Goal: Information Seeking & Learning: Learn about a topic

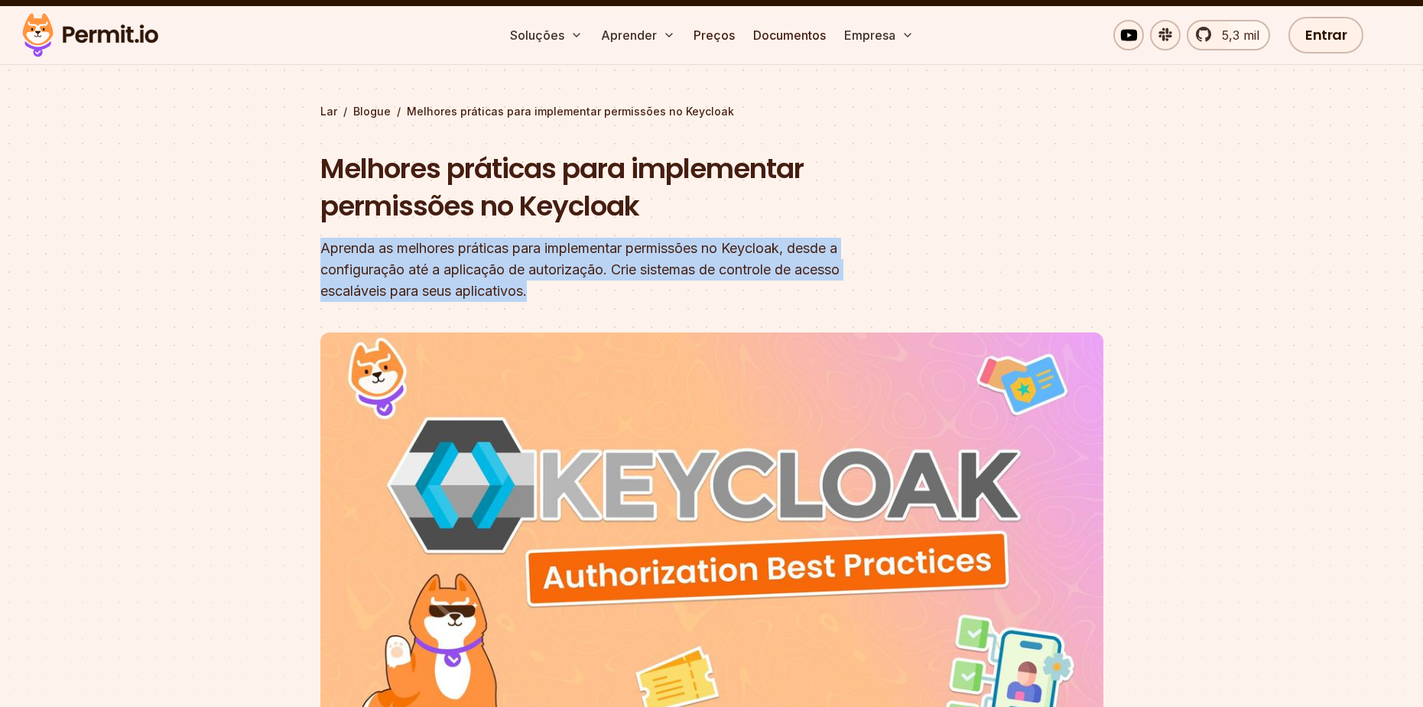
click at [562, 300] on section "Lar / Blogue / Melhores práticas para implementar permissões no Keycloak Melhor…" at bounding box center [711, 449] width 1423 height 886
click at [571, 304] on header "Melhores práticas para implementar permissões no Keycloak Aprenda as melhores p…" at bounding box center [711, 502] width 783 height 705
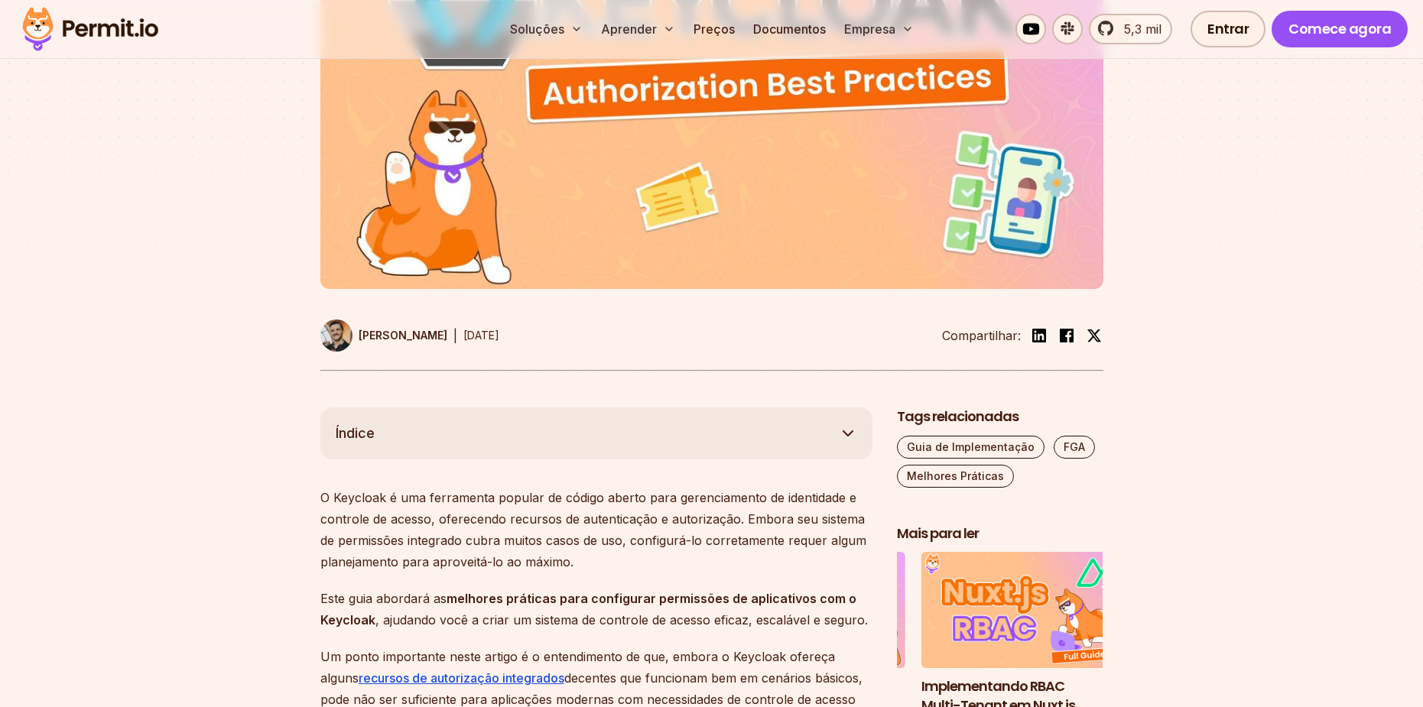
scroll to position [688, 0]
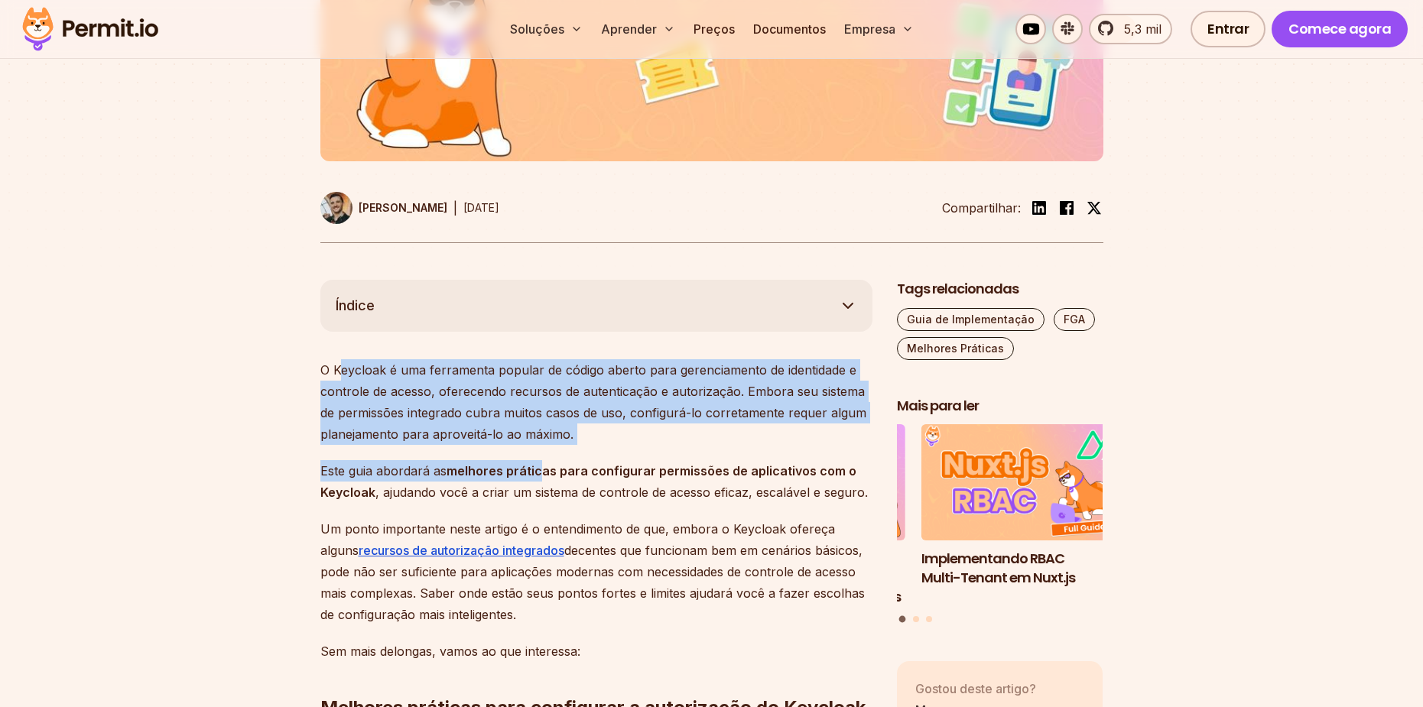
drag, startPoint x: 459, startPoint y: 398, endPoint x: 537, endPoint y: 489, distance: 119.3
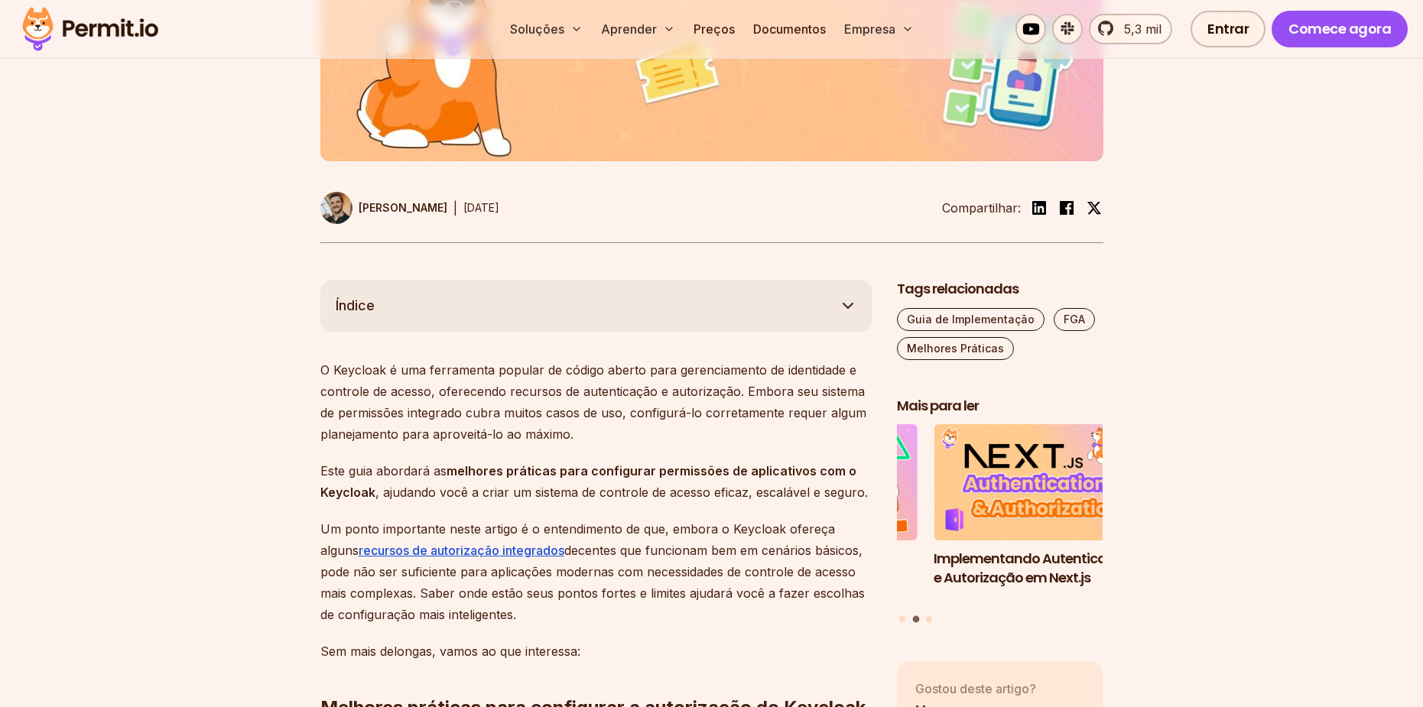
click at [621, 569] on font "decentes que funcionam bem em cenários básicos, pode não ser suficiente para ap…" at bounding box center [592, 583] width 545 height 80
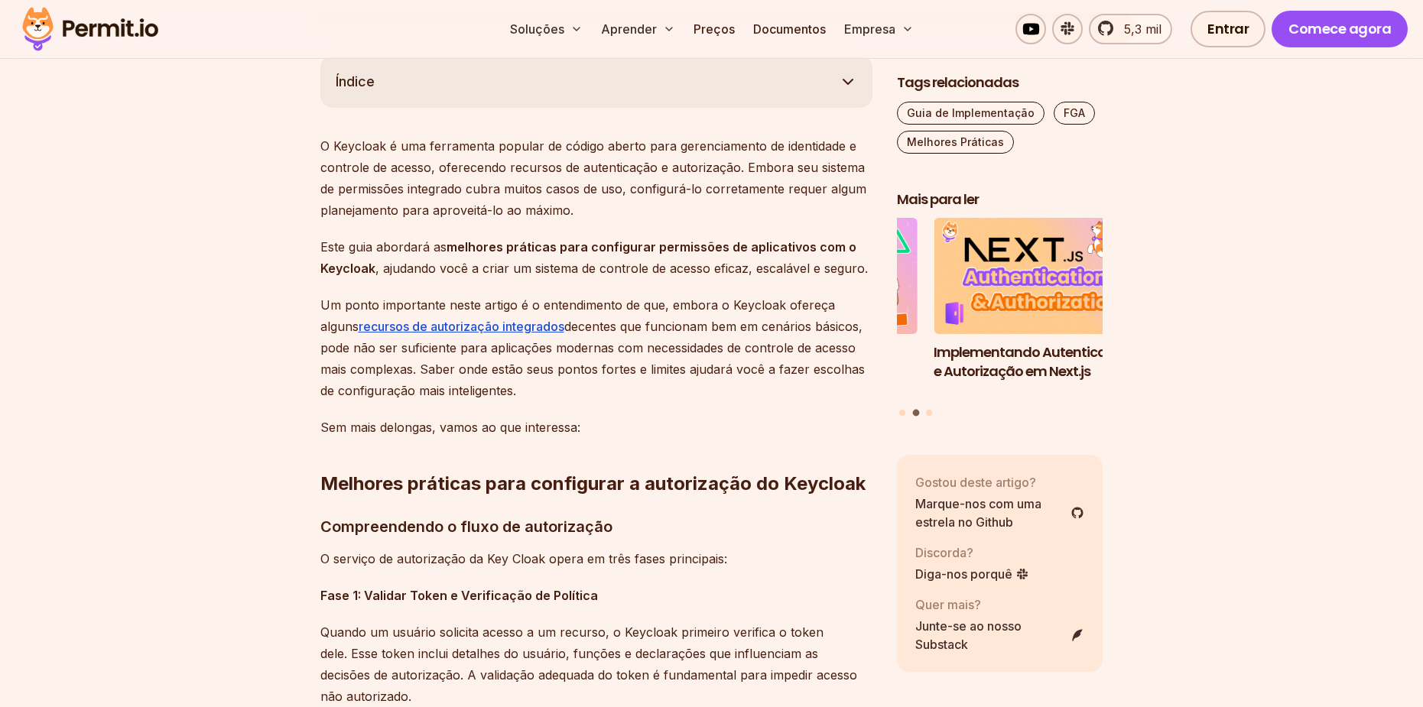
scroll to position [918, 0]
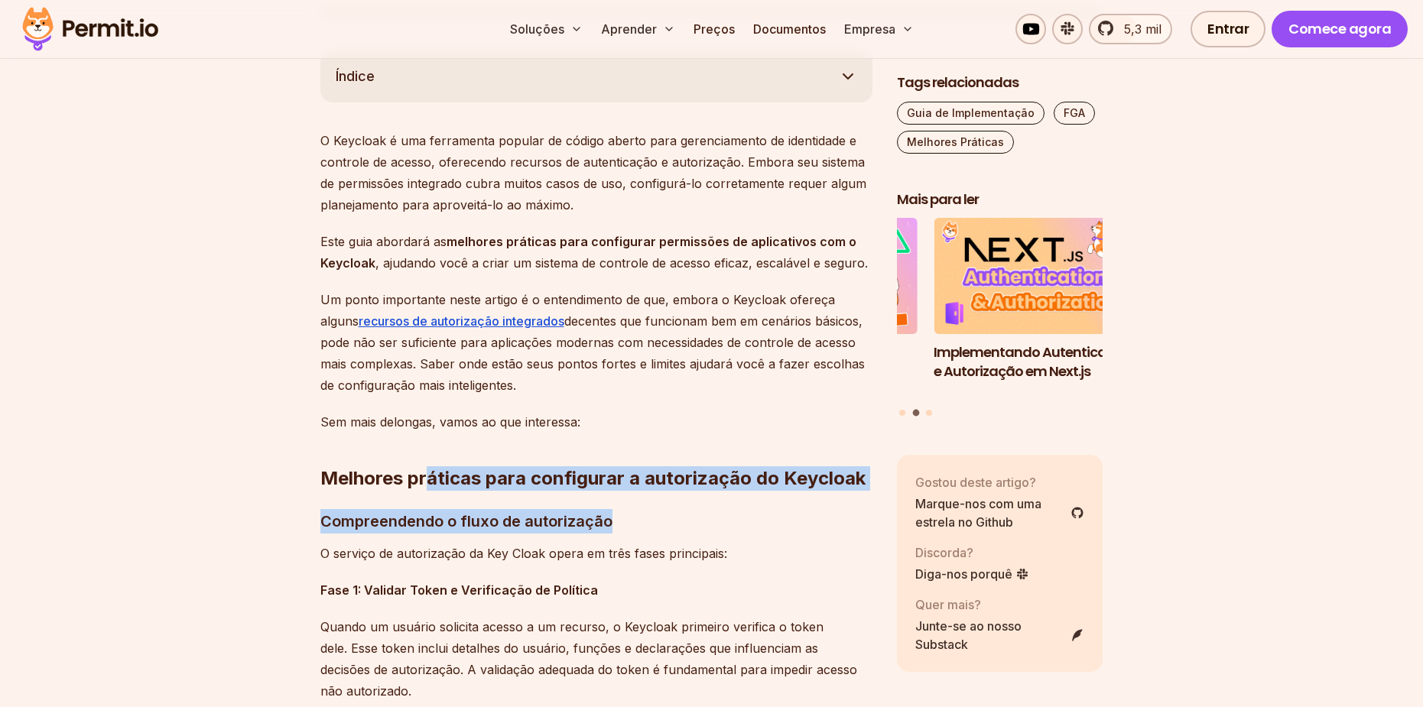
drag, startPoint x: 424, startPoint y: 480, endPoint x: 758, endPoint y: 519, distance: 336.5
click at [449, 527] on font "Compreendendo o fluxo de autorização" at bounding box center [466, 521] width 292 height 18
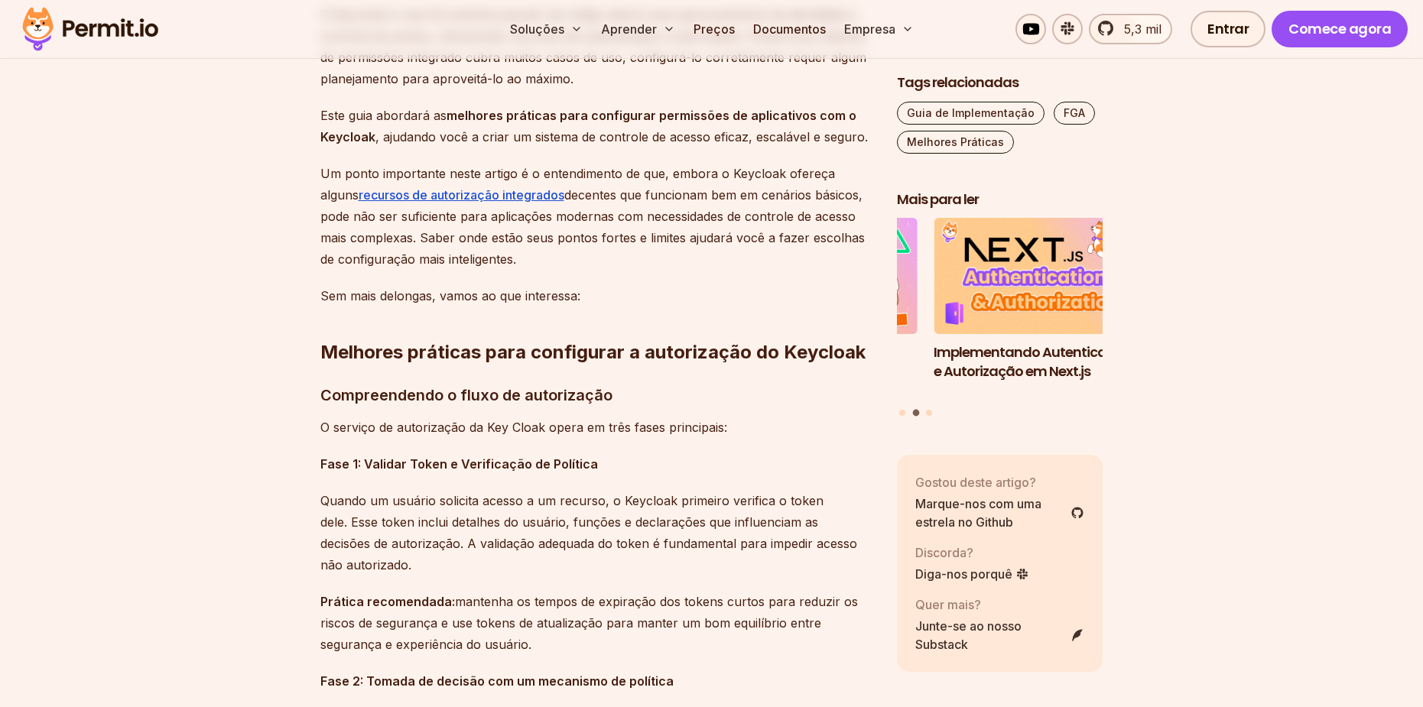
scroll to position [1071, 0]
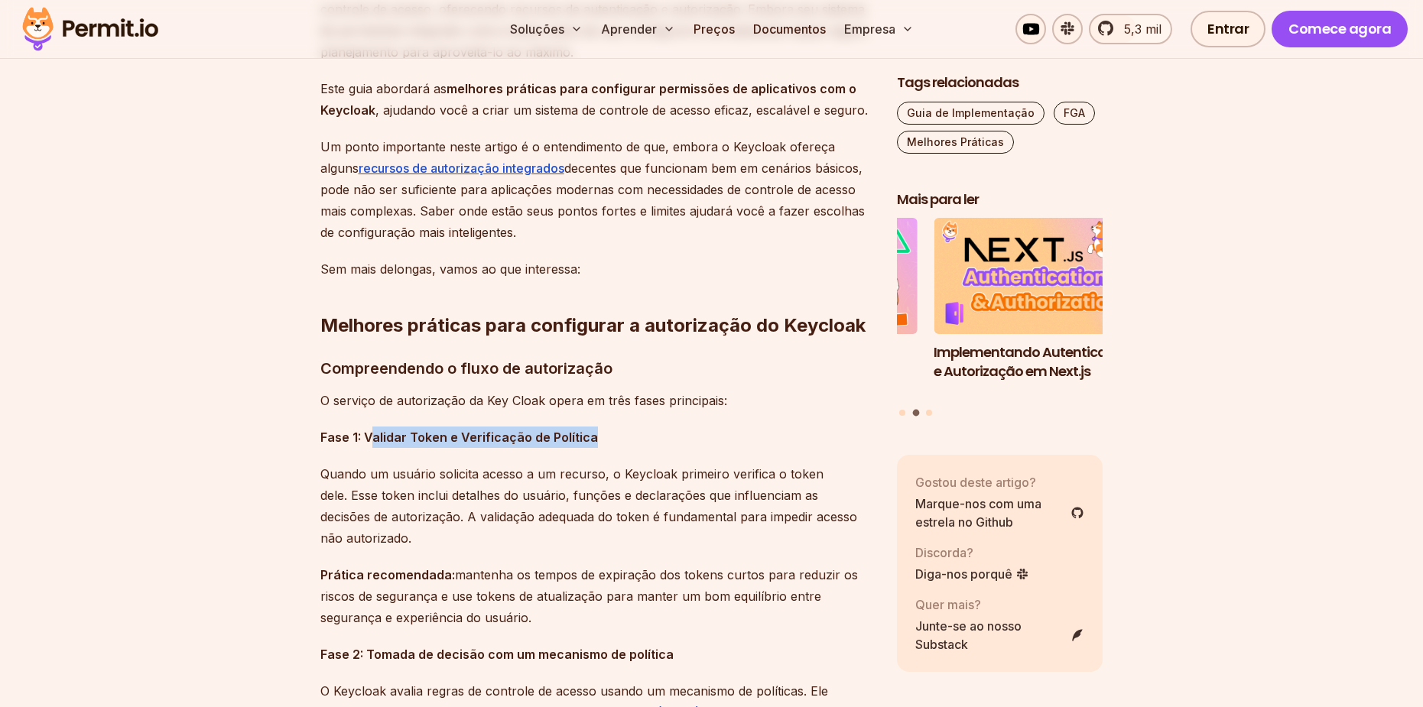
drag, startPoint x: 374, startPoint y: 434, endPoint x: 608, endPoint y: 440, distance: 234.1
click at [608, 440] on p "Fase 1: Validar Token e Verificação de Política" at bounding box center [596, 437] width 552 height 21
click at [478, 500] on font "Quando um usuário solicita acesso a um recurso, o Keycloak primeiro verifica o …" at bounding box center [588, 507] width 537 height 80
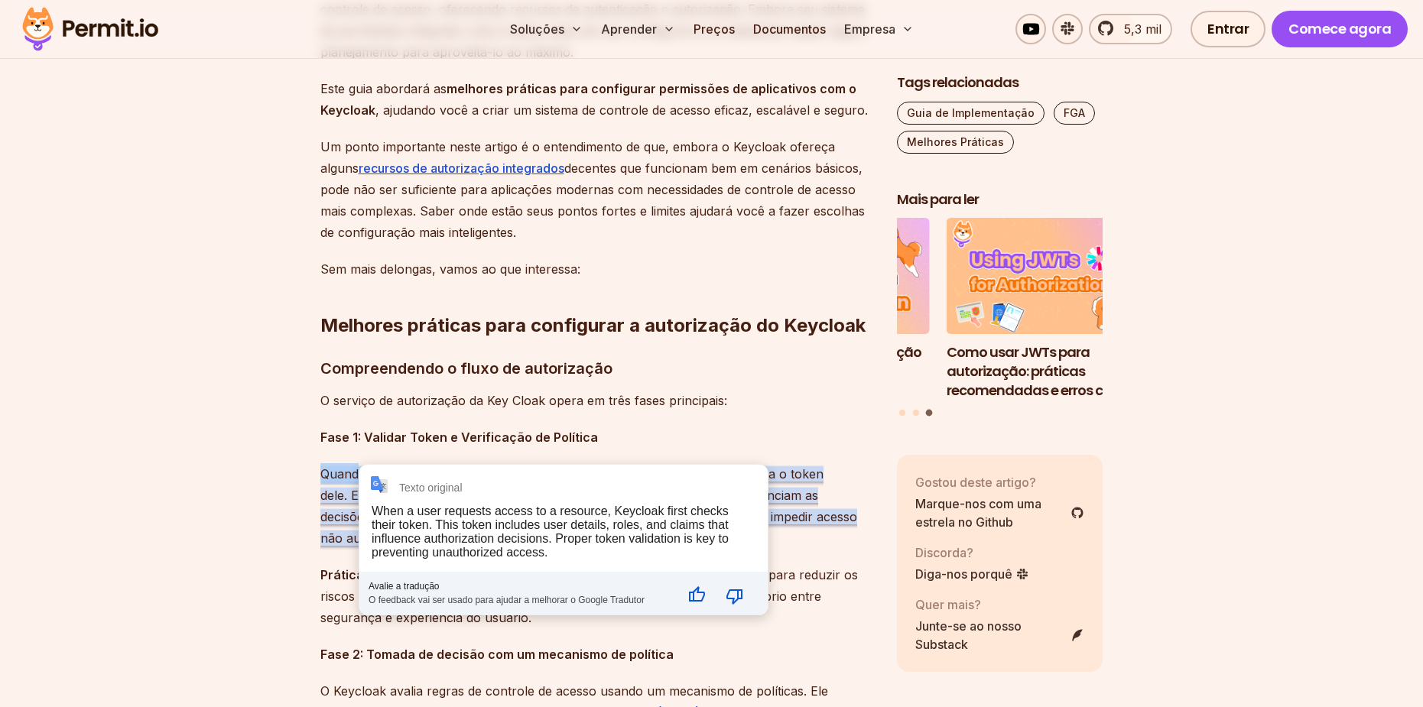
drag, startPoint x: 363, startPoint y: 470, endPoint x: 259, endPoint y: 473, distance: 104.1
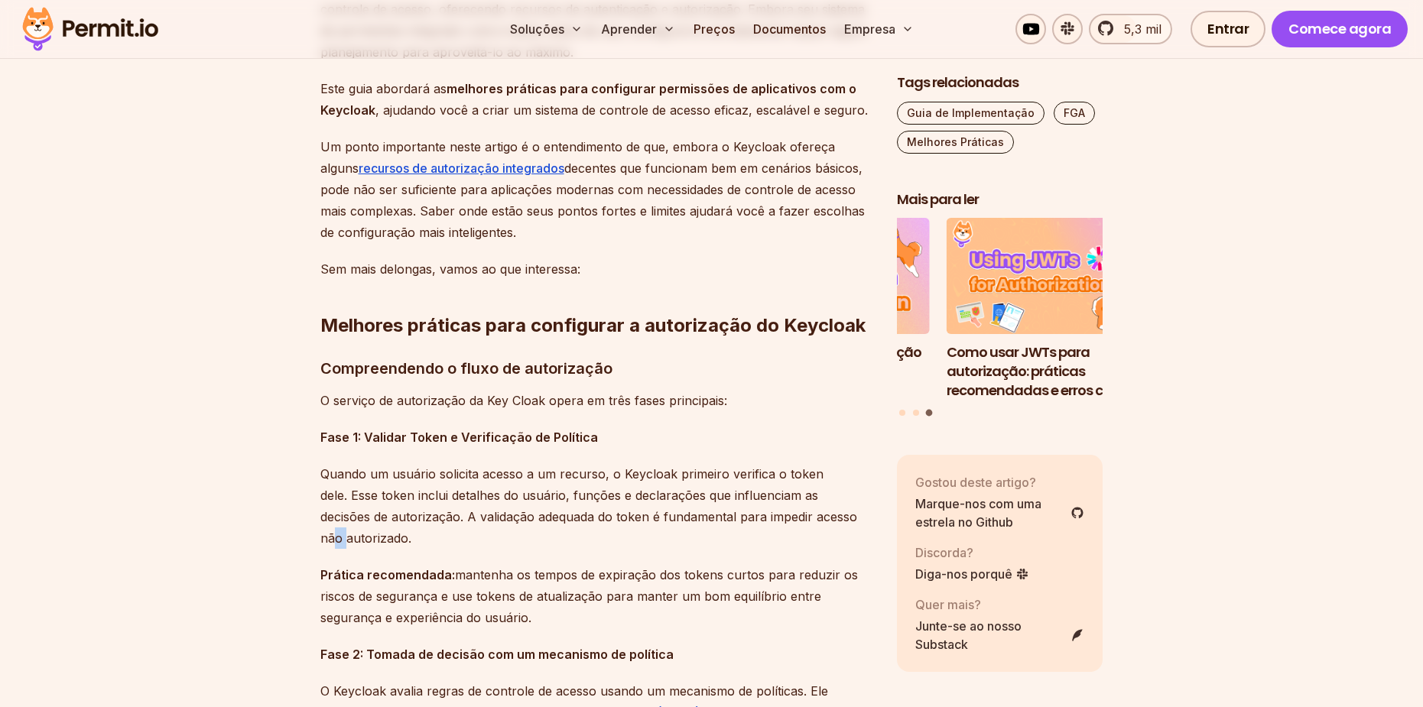
drag, startPoint x: 338, startPoint y: 529, endPoint x: 353, endPoint y: 529, distance: 14.6
click at [345, 529] on p "Quando um usuário solicita acesso a um recurso, o Keycloak primeiro verifica o …" at bounding box center [596, 507] width 552 height 86
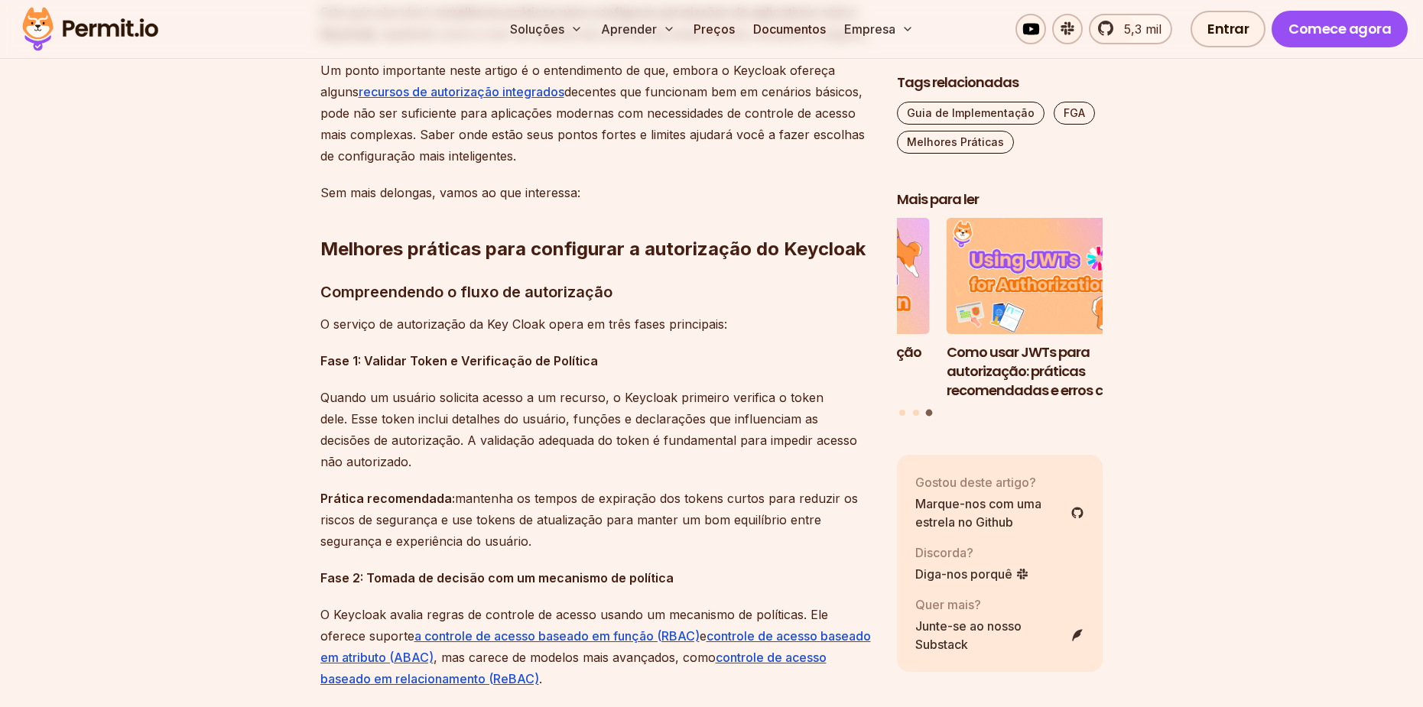
click at [646, 532] on p "Prática recomendada: mantenha os tempos de expiração dos tokens curtos para red…" at bounding box center [596, 520] width 552 height 64
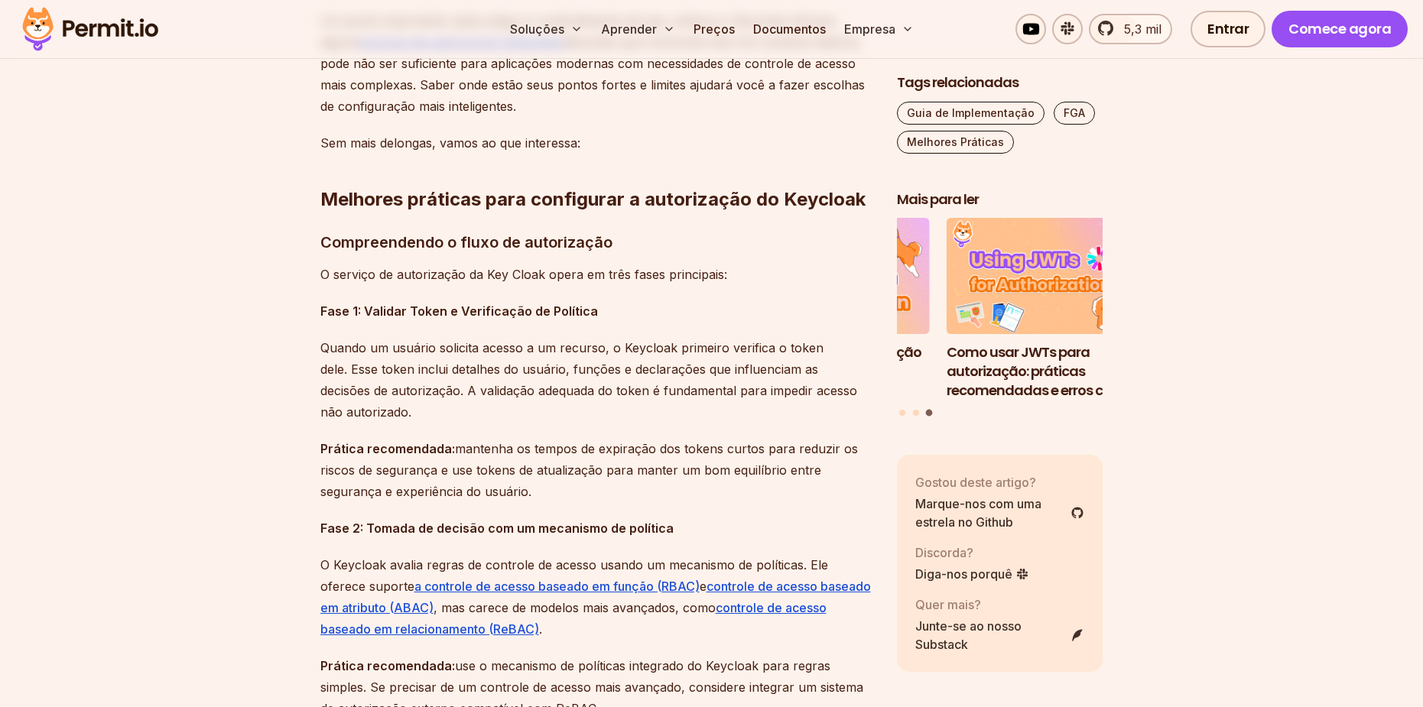
scroll to position [1224, 0]
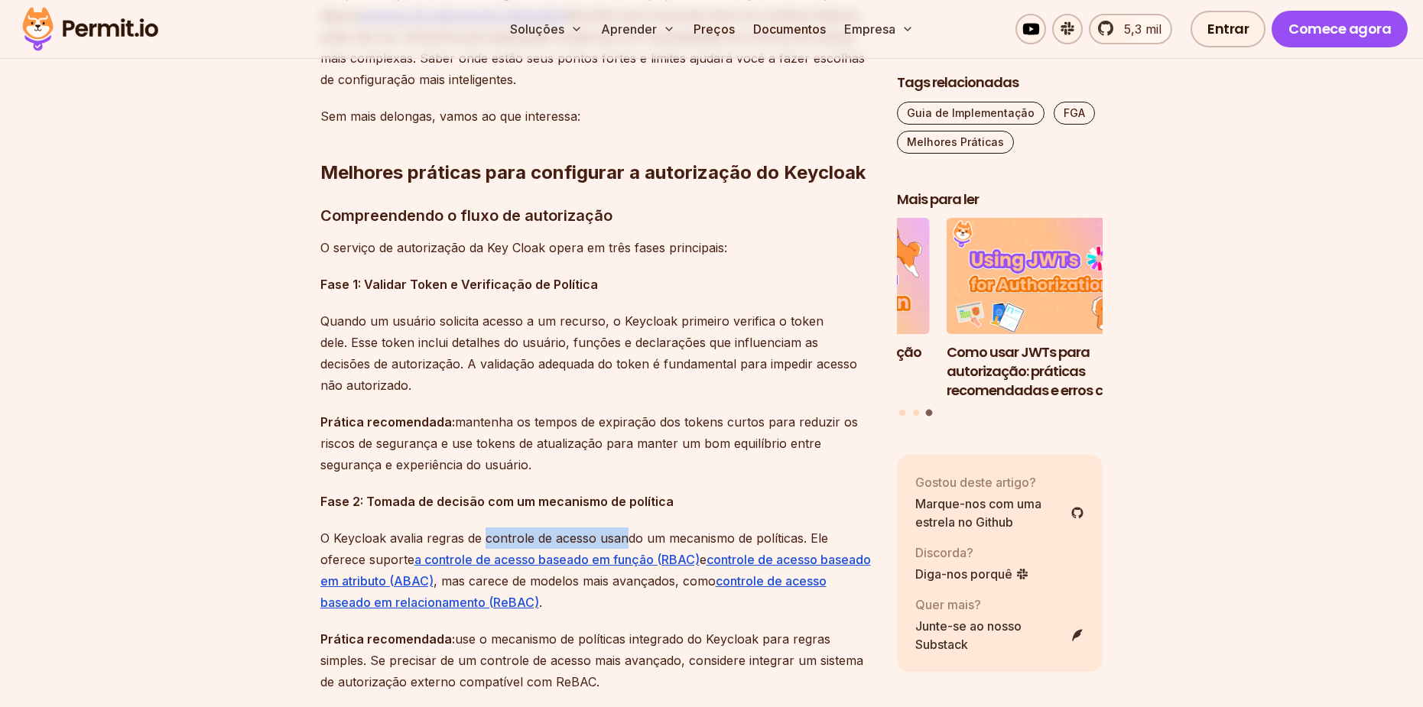
drag, startPoint x: 490, startPoint y: 535, endPoint x: 626, endPoint y: 542, distance: 136.3
click at [626, 542] on font "O Keycloak avalia regras de controle de acesso usando um mecanismo de políticas…" at bounding box center [574, 549] width 508 height 37
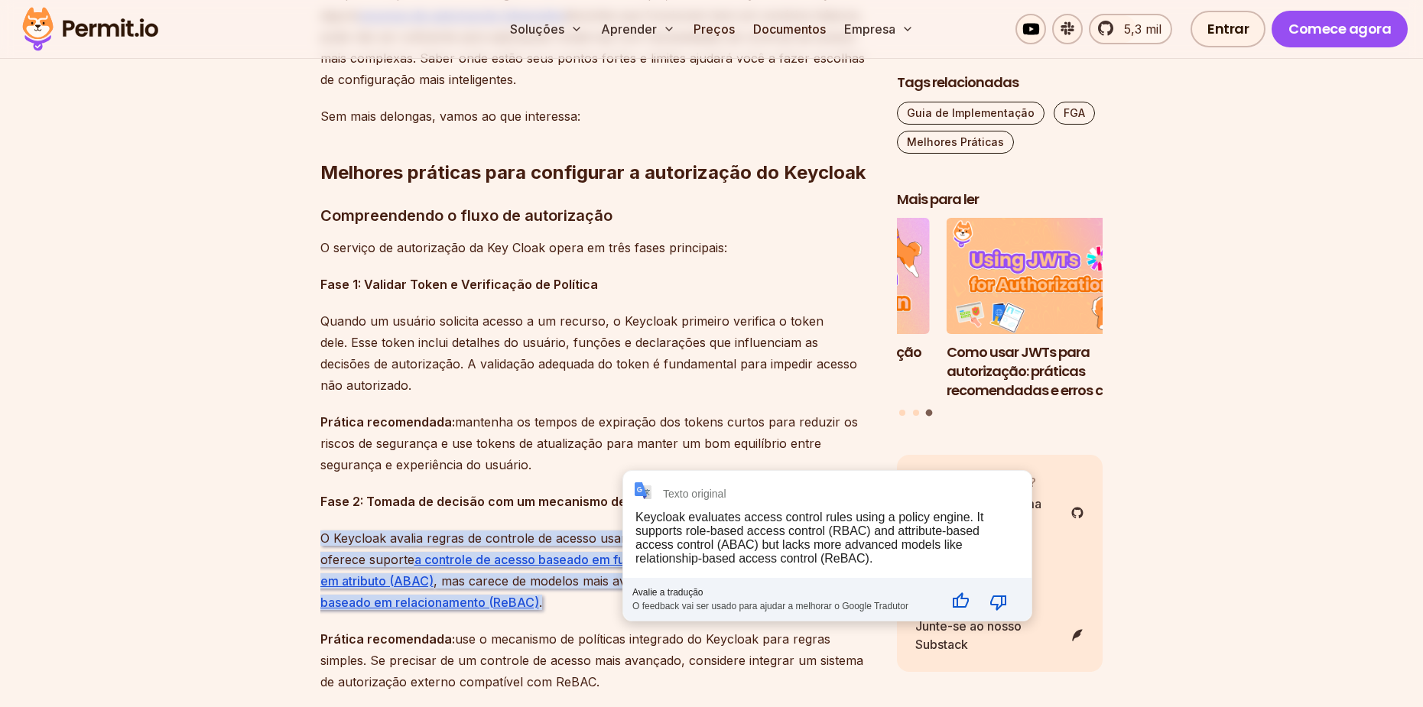
click at [642, 540] on div "Keycloak evaluates access control rules using a policy engine. It supports role…" at bounding box center [810, 538] width 348 height 54
click at [568, 535] on font "O Keycloak avalia regras de controle de acesso usando um mecanismo de políticas…" at bounding box center [574, 549] width 508 height 37
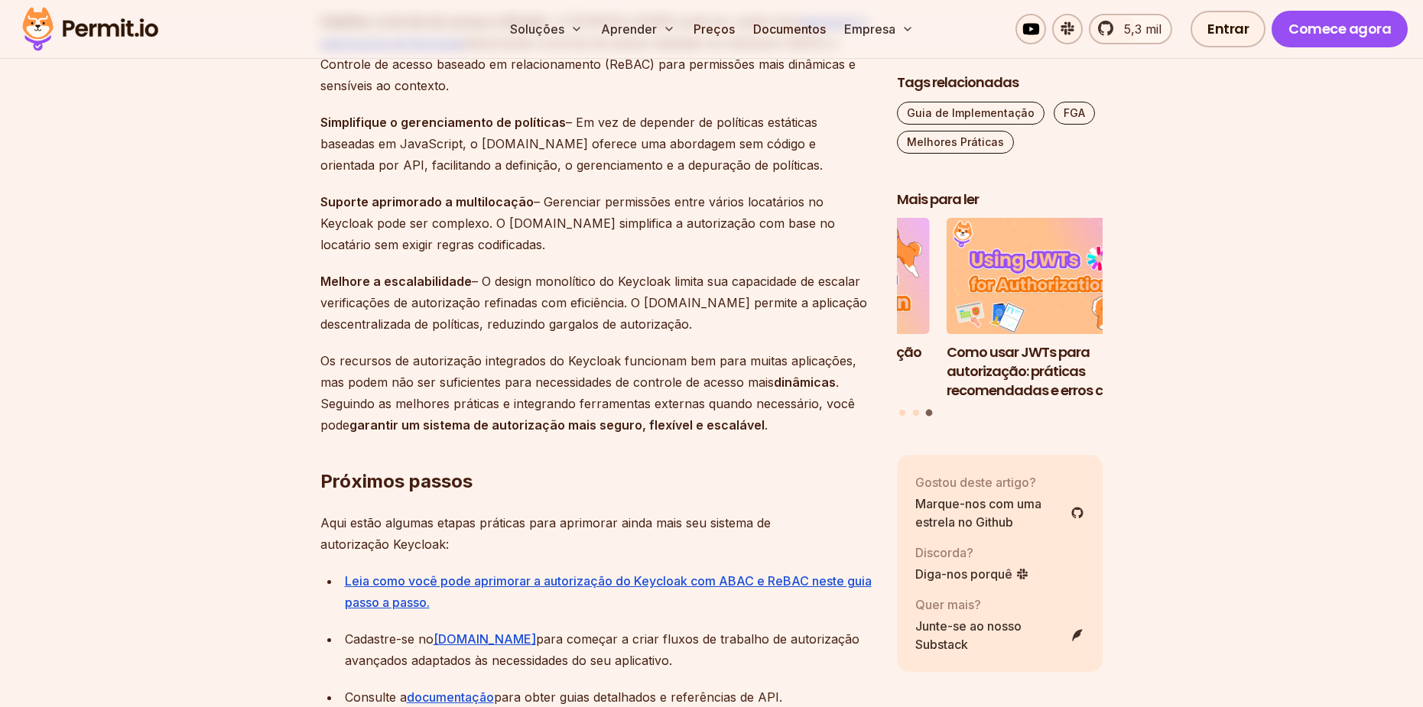
scroll to position [5201, 0]
